Goal: Task Accomplishment & Management: Use online tool/utility

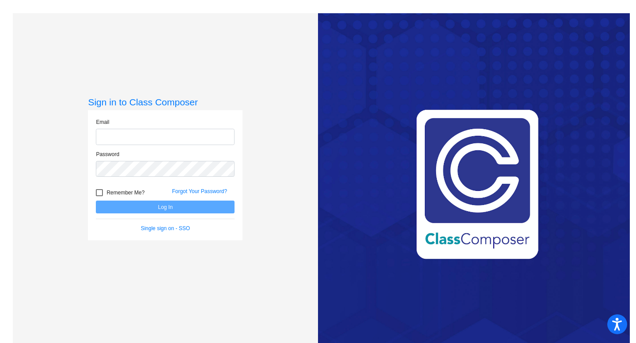
type input "[EMAIL_ADDRESS][DOMAIN_NAME]"
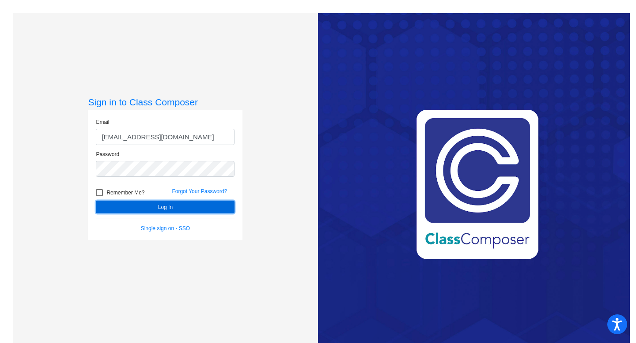
click at [147, 206] on button "Log In" at bounding box center [165, 207] width 139 height 13
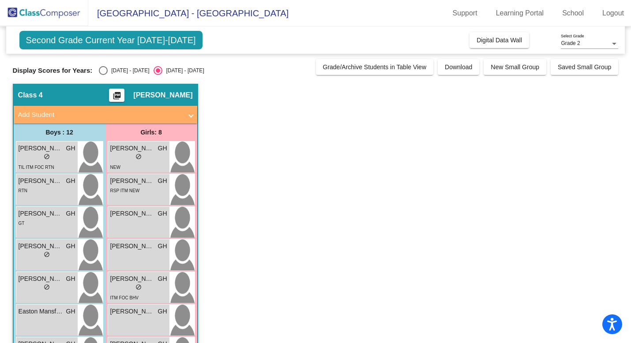
click at [99, 69] on div "Select an option" at bounding box center [103, 70] width 9 height 9
click at [103, 75] on input "[DATE] - [DATE]" at bounding box center [103, 75] width 0 height 0
radio input "true"
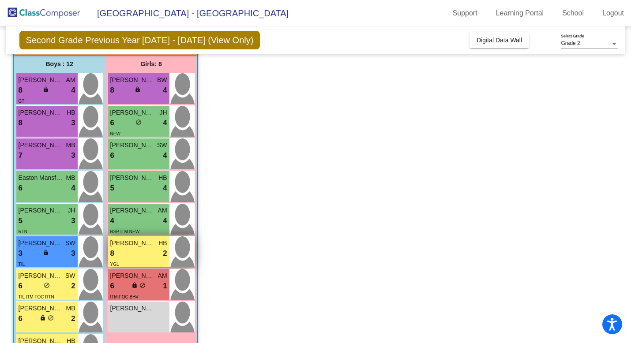
scroll to position [75, 0]
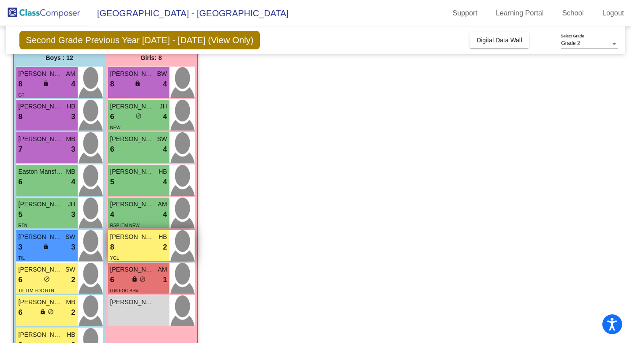
click at [128, 253] on div "YGL" at bounding box center [138, 257] width 57 height 9
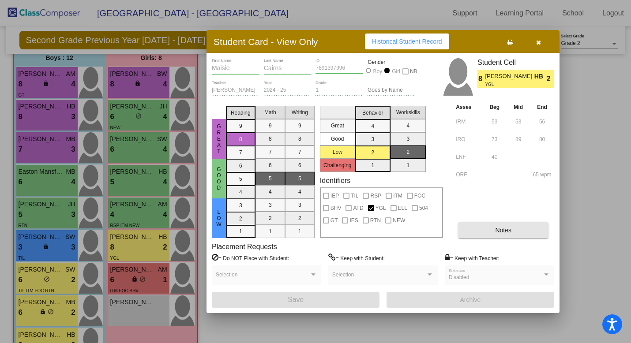
click at [485, 235] on button "Notes" at bounding box center [503, 230] width 90 height 16
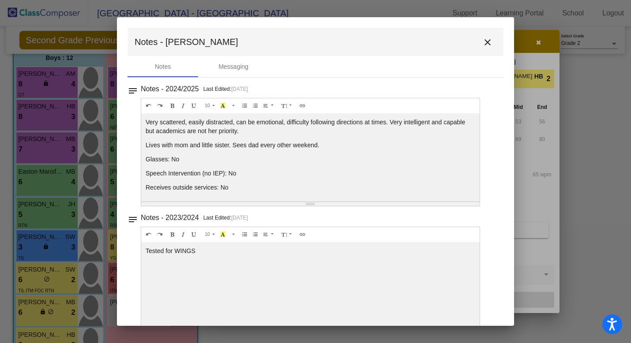
scroll to position [8, 0]
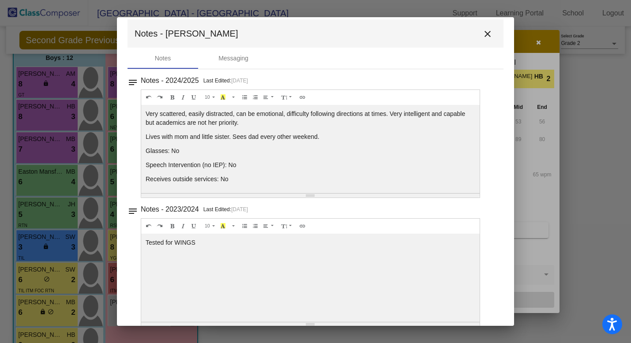
click at [479, 37] on button "close" at bounding box center [488, 34] width 18 height 18
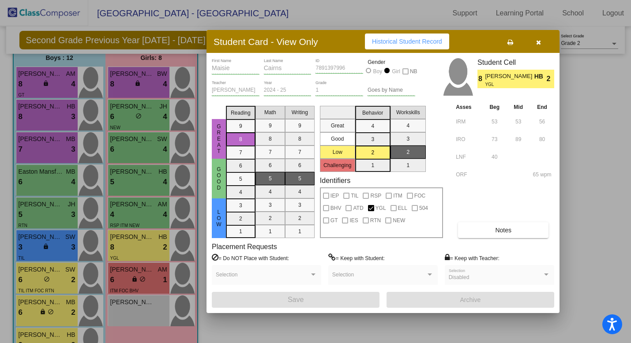
click at [544, 45] on button "button" at bounding box center [538, 42] width 28 height 16
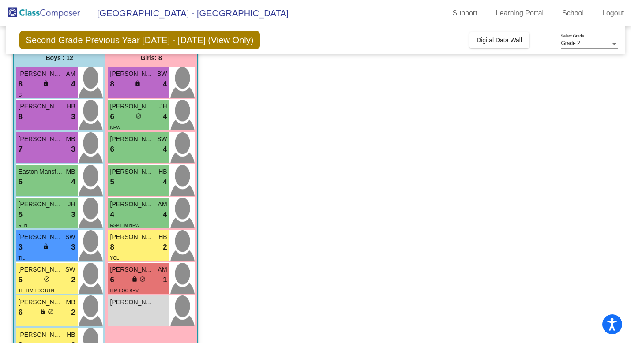
scroll to position [47, 0]
